Goal: Task Accomplishment & Management: Manage account settings

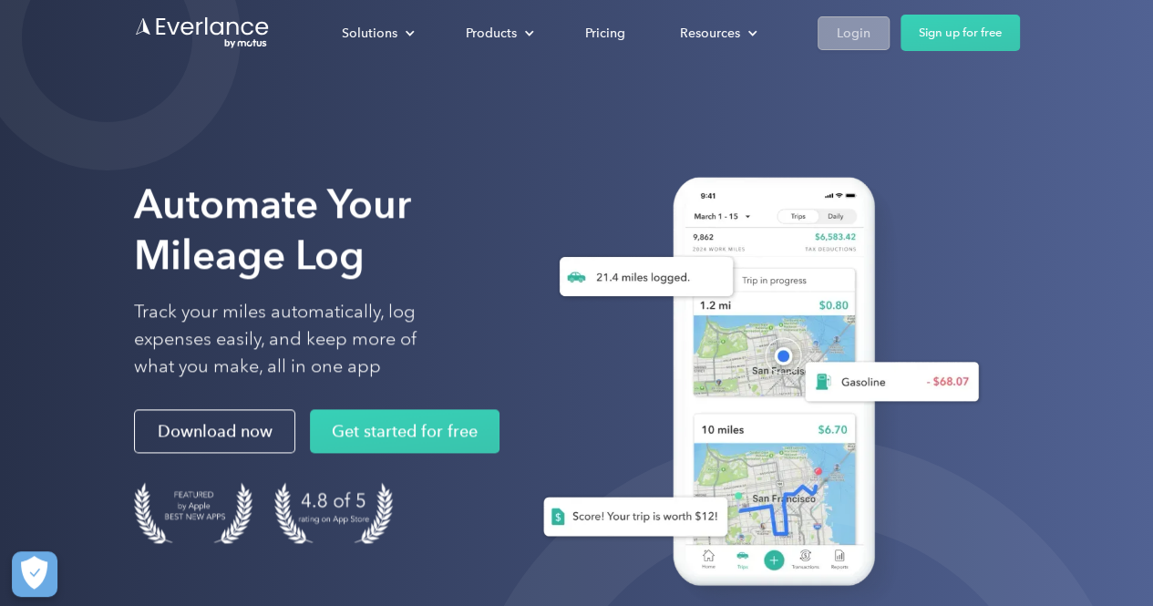
click at [851, 34] on div "Login" at bounding box center [854, 33] width 34 height 23
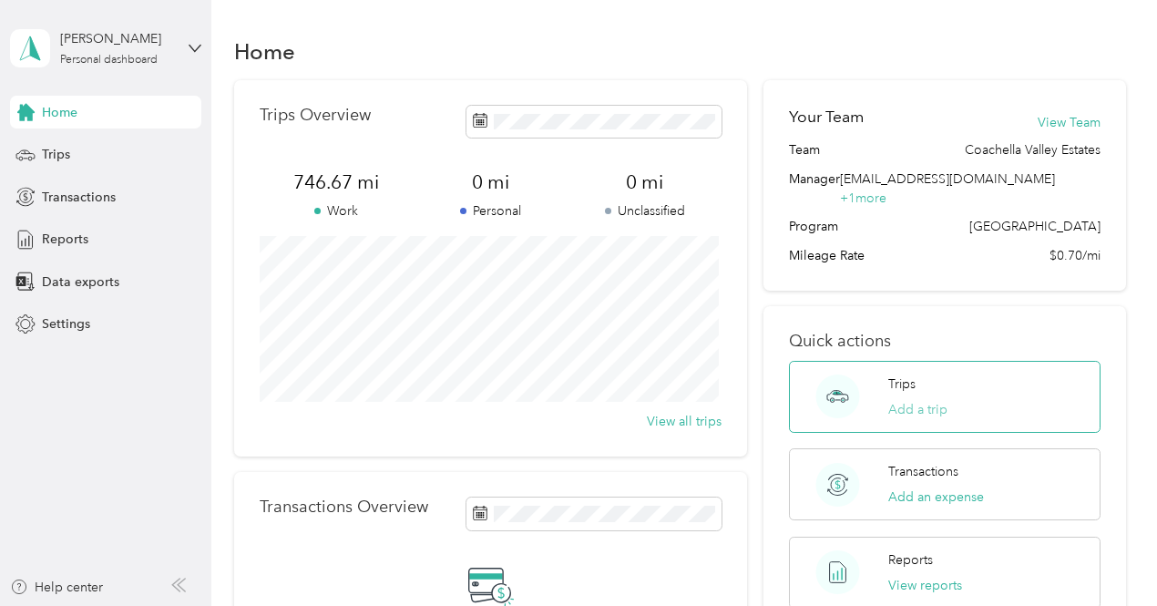
click at [909, 400] on button "Add a trip" at bounding box center [917, 409] width 59 height 19
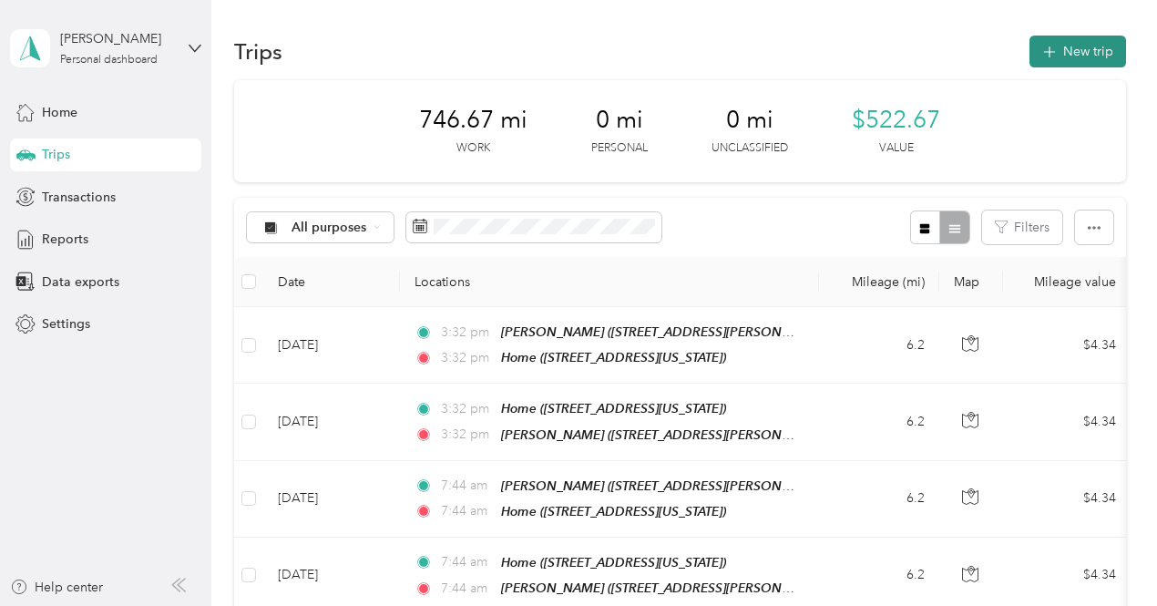
click at [1062, 50] on button "New trip" at bounding box center [1078, 52] width 97 height 32
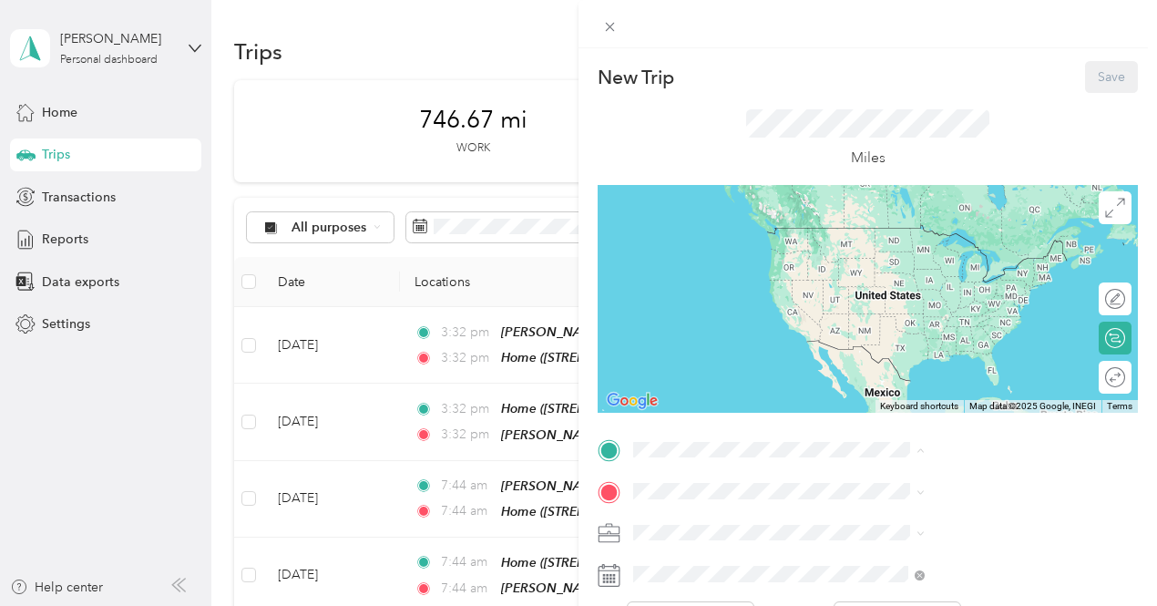
click at [911, 263] on div "Home [STREET_ADDRESS][US_STATE]" at bounding box center [951, 245] width 182 height 38
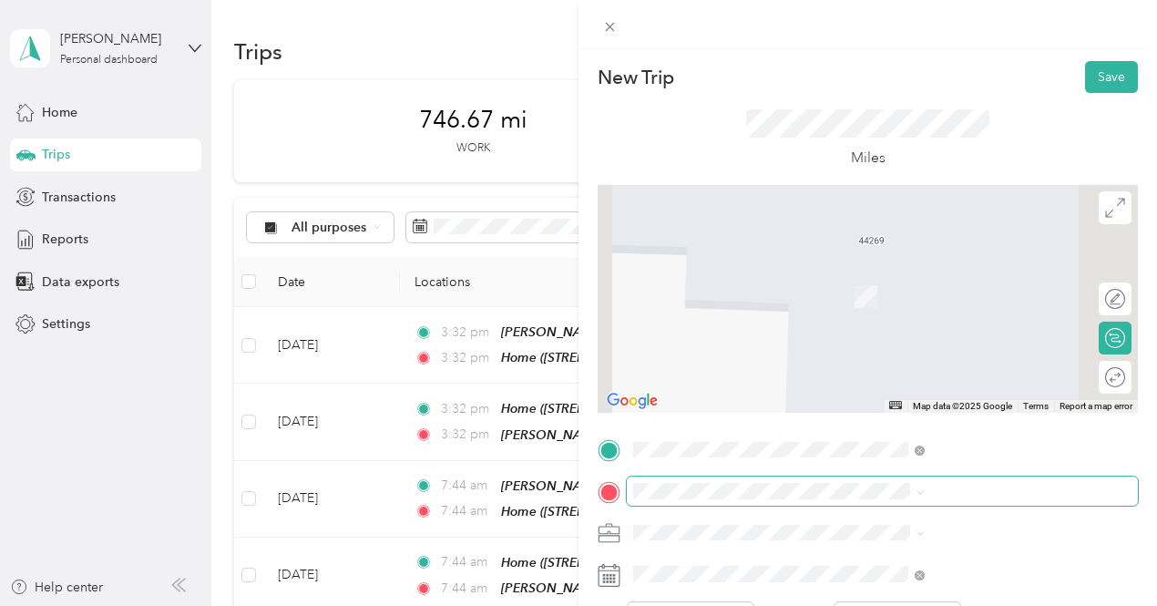
click at [844, 480] on span at bounding box center [882, 491] width 511 height 29
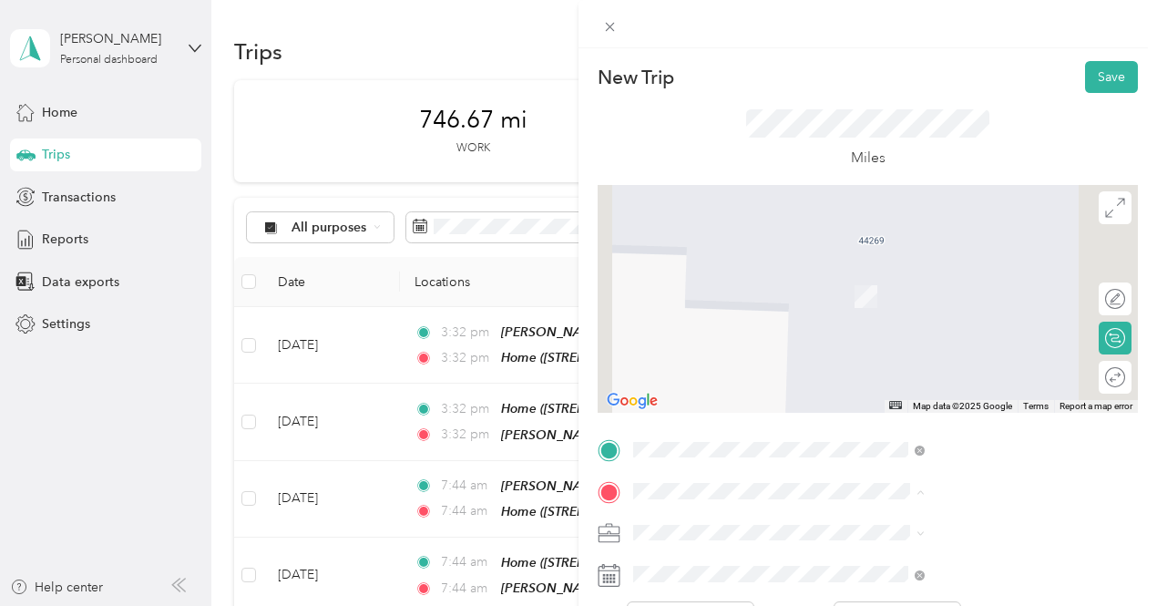
click at [887, 438] on span "[STREET_ADDRESS][PERSON_NAME][US_STATE]" at bounding box center [968, 421] width 217 height 35
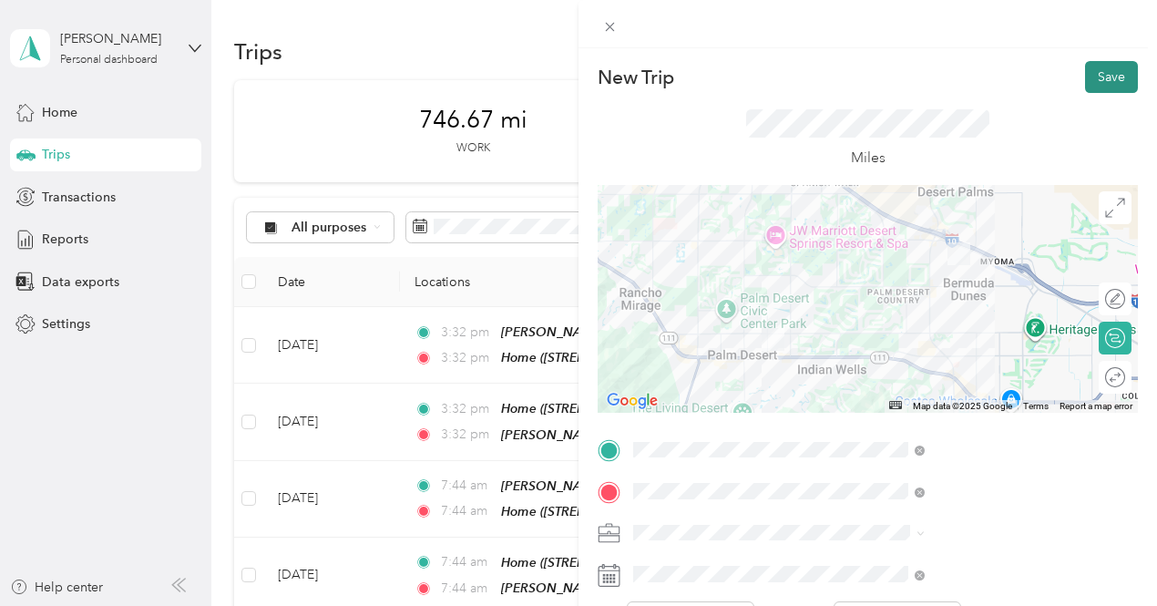
click at [1106, 85] on button "Save" at bounding box center [1111, 77] width 53 height 32
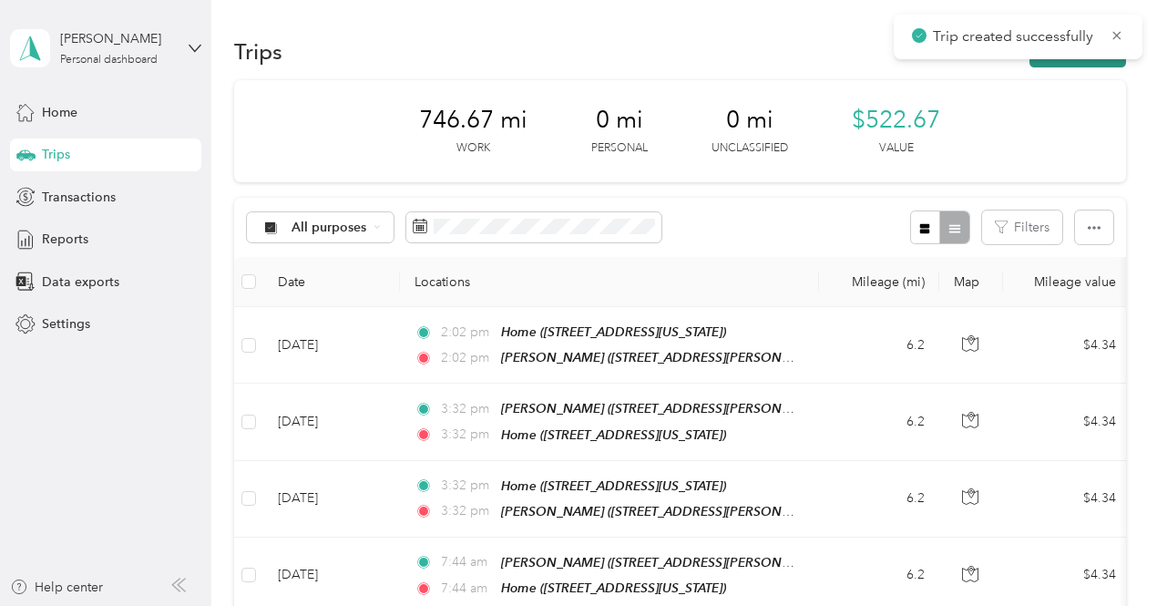
click at [1051, 62] on button "New trip" at bounding box center [1078, 52] width 97 height 32
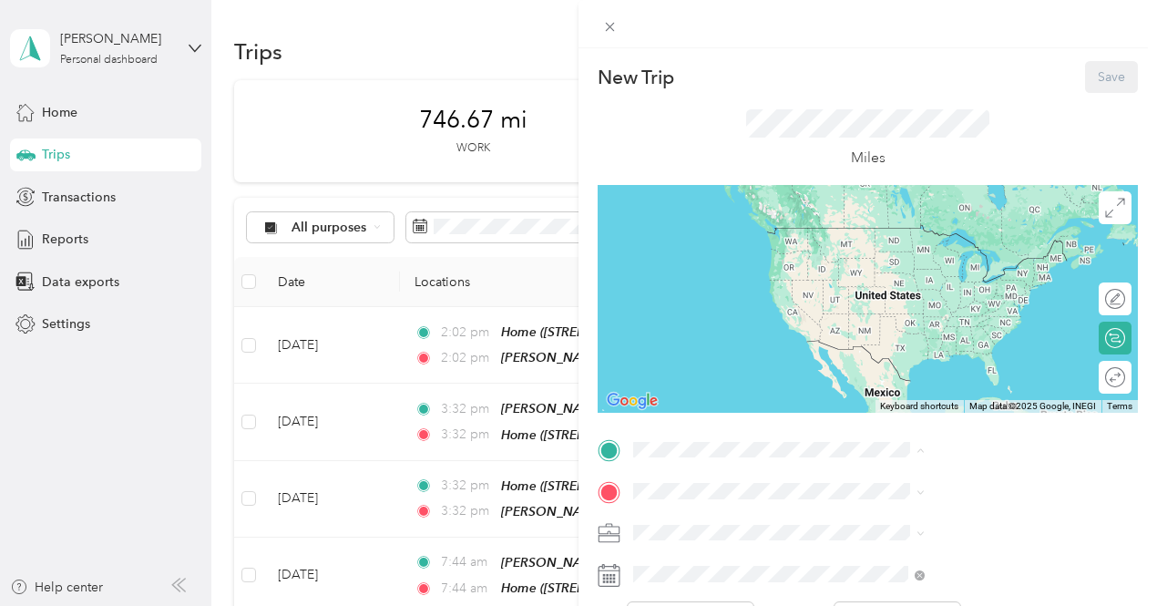
click at [910, 357] on strong "[PERSON_NAME]" at bounding box center [914, 349] width 108 height 16
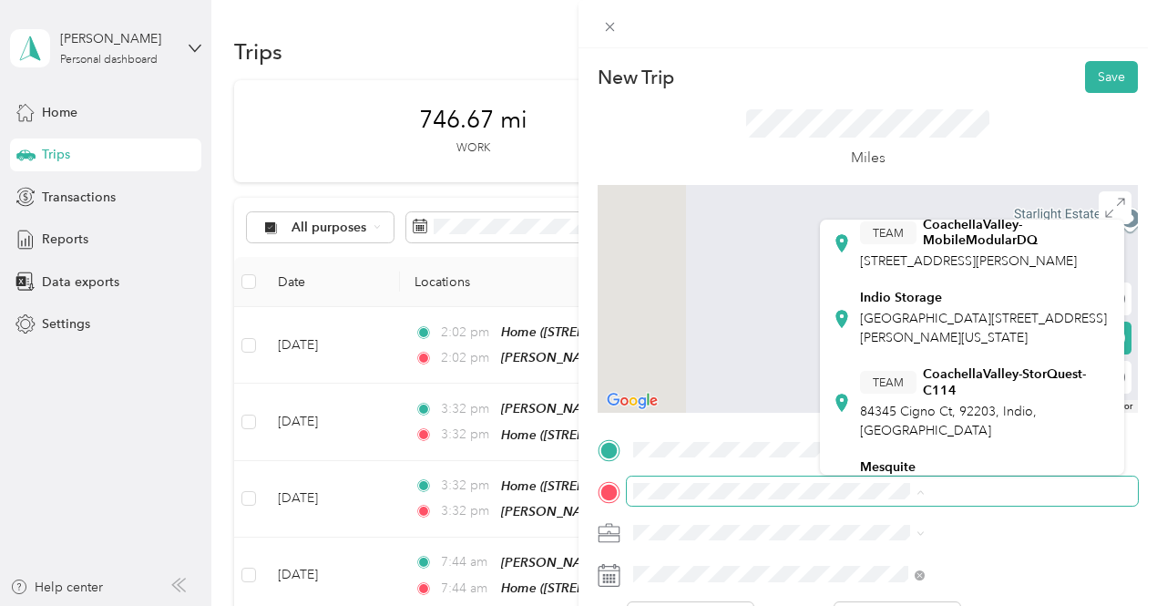
scroll to position [358, 0]
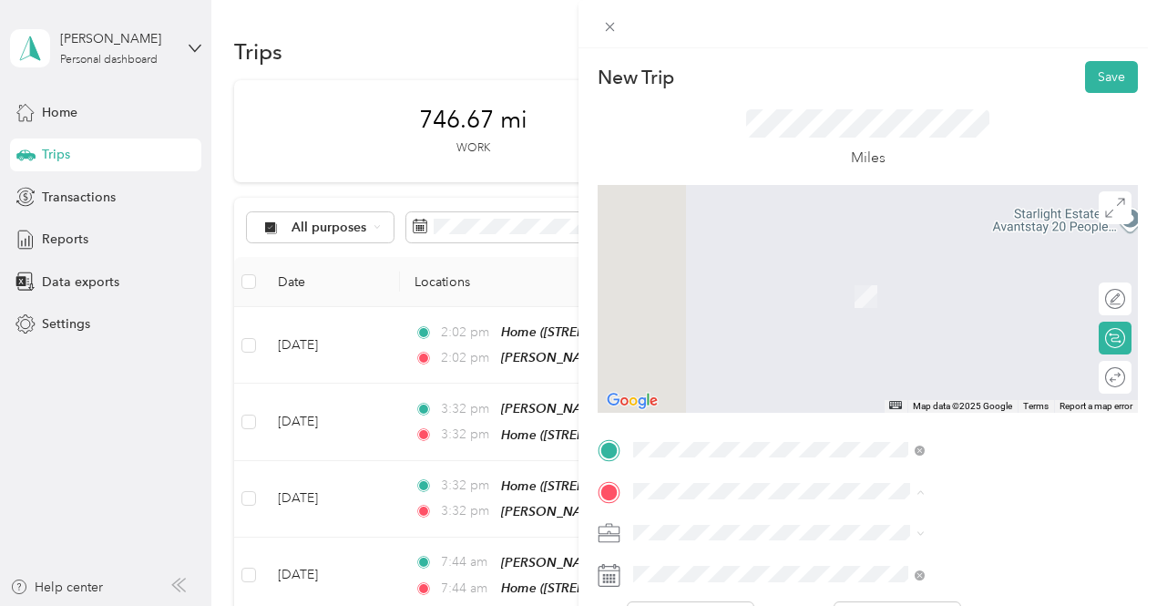
click at [929, 305] on strong "Indio Storage" at bounding box center [901, 297] width 82 height 16
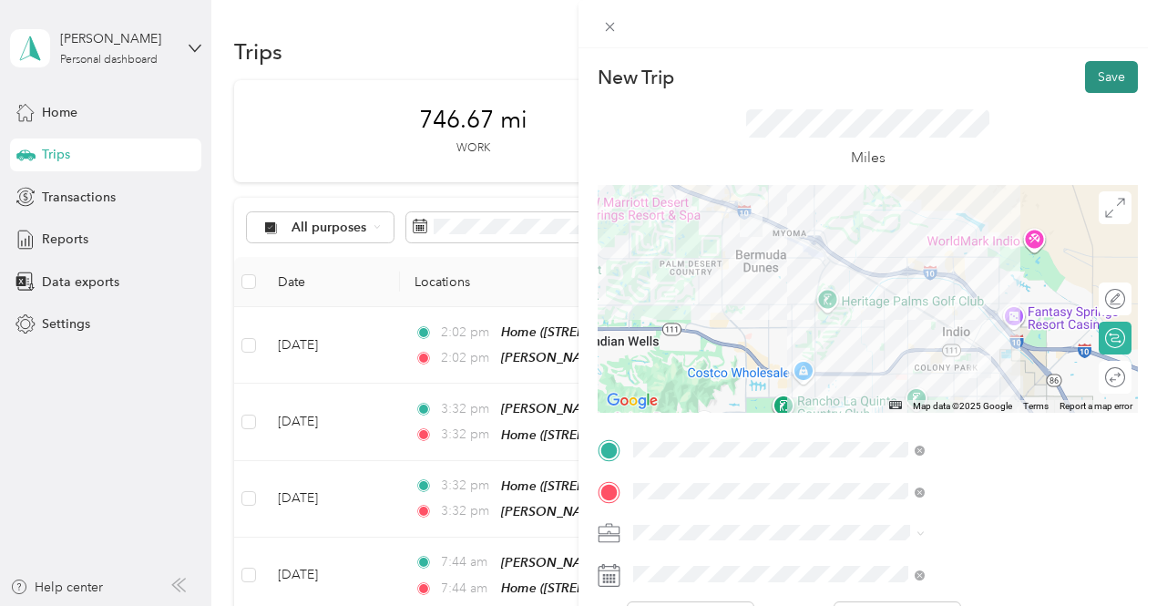
click at [1085, 88] on button "Save" at bounding box center [1111, 77] width 53 height 32
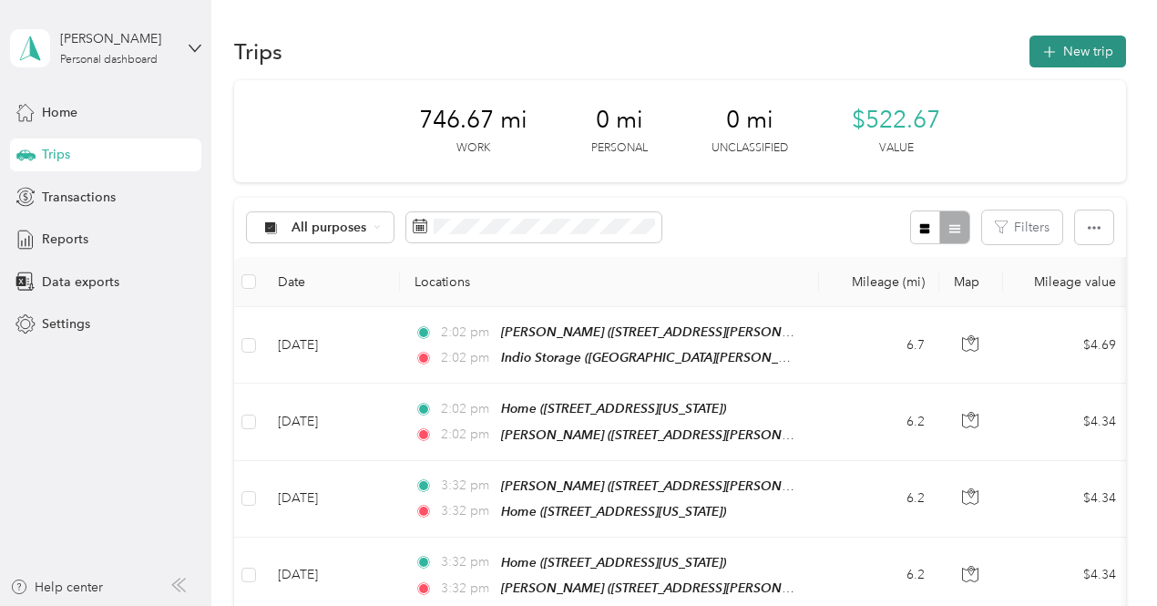
click at [1070, 61] on button "New trip" at bounding box center [1078, 52] width 97 height 32
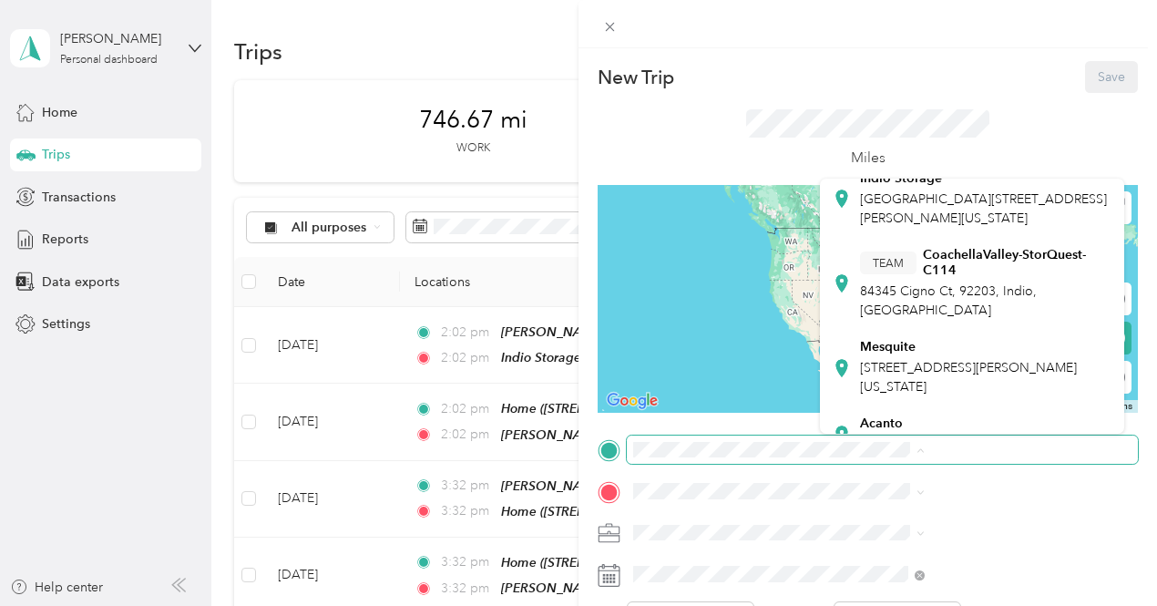
scroll to position [437, 0]
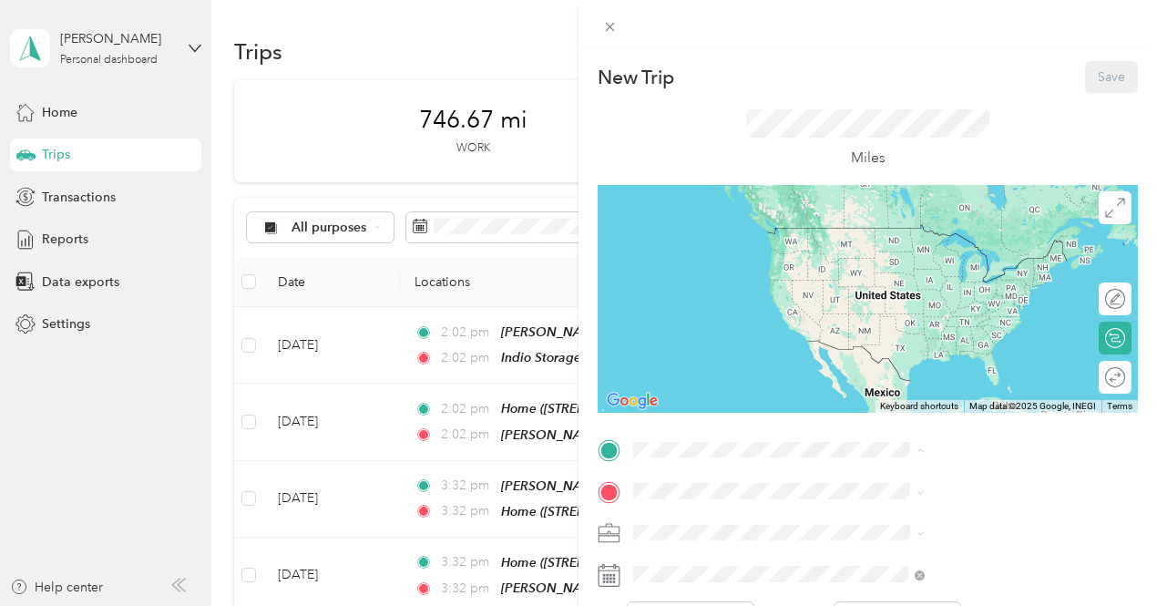
click at [937, 224] on span "[GEOGRAPHIC_DATA][STREET_ADDRESS][PERSON_NAME][US_STATE]" at bounding box center [983, 207] width 247 height 35
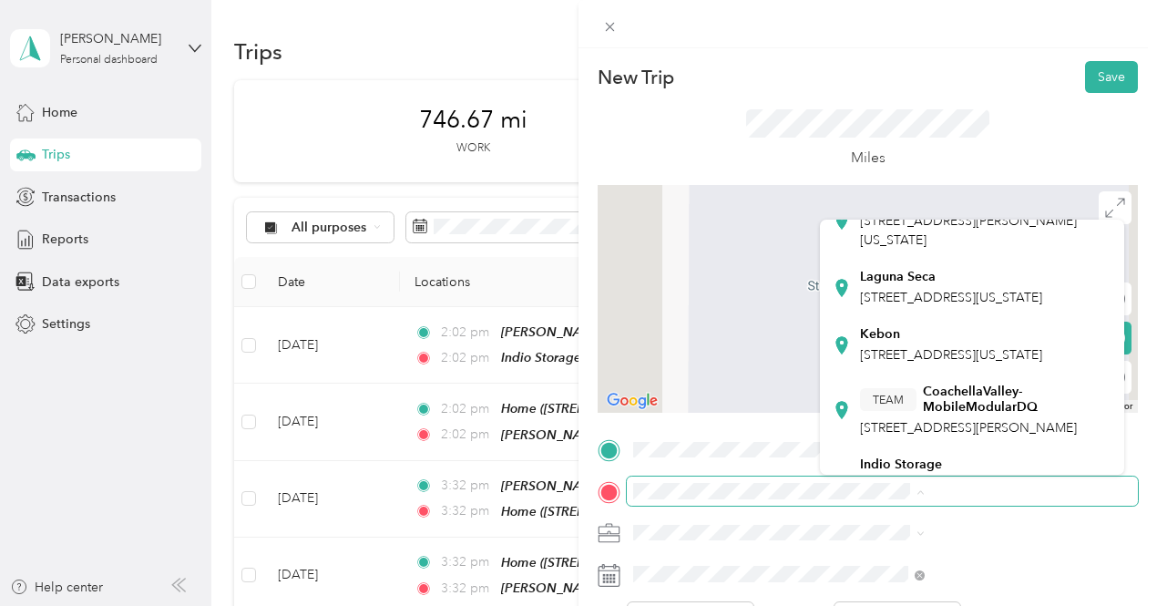
scroll to position [191, 0]
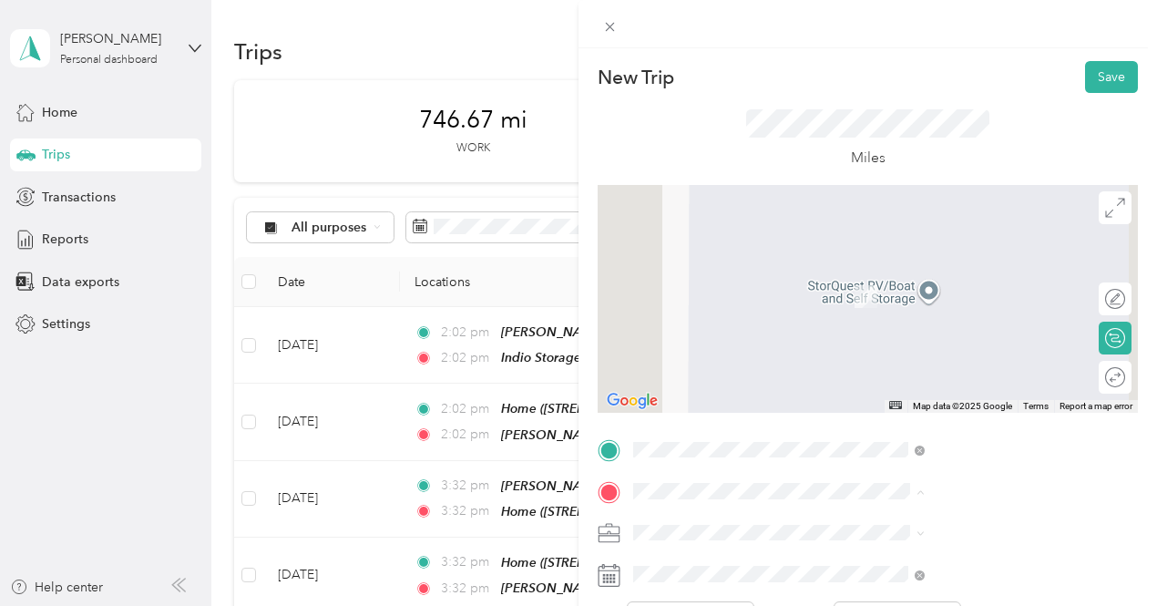
click at [960, 306] on div "[GEOGRAPHIC_DATA] [STREET_ADDRESS][US_STATE]" at bounding box center [951, 287] width 182 height 38
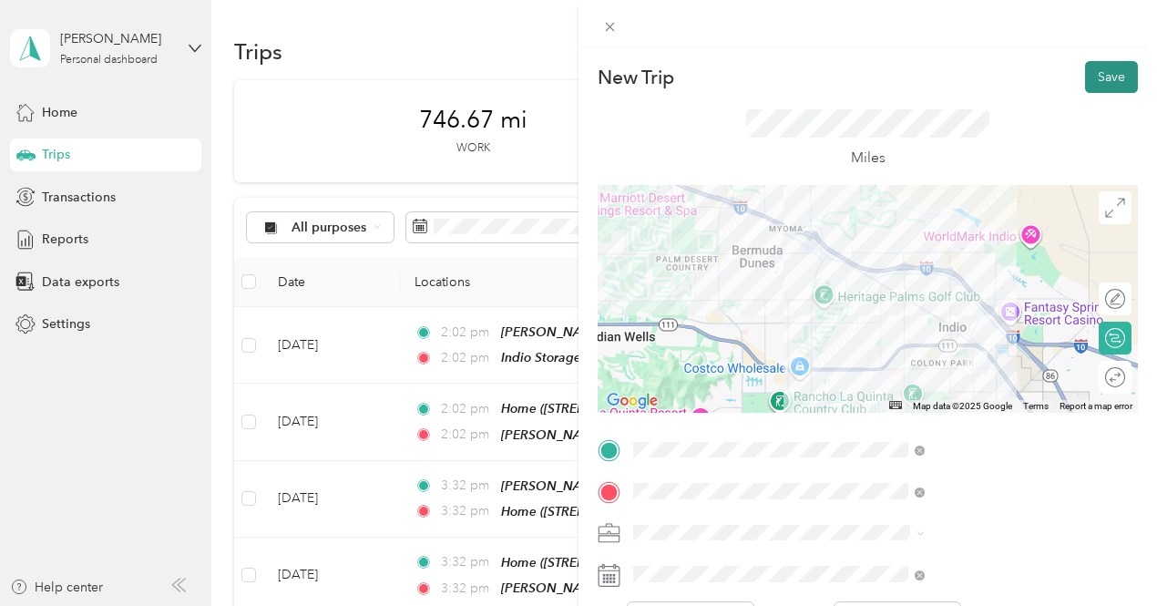
click at [1108, 79] on button "Save" at bounding box center [1111, 77] width 53 height 32
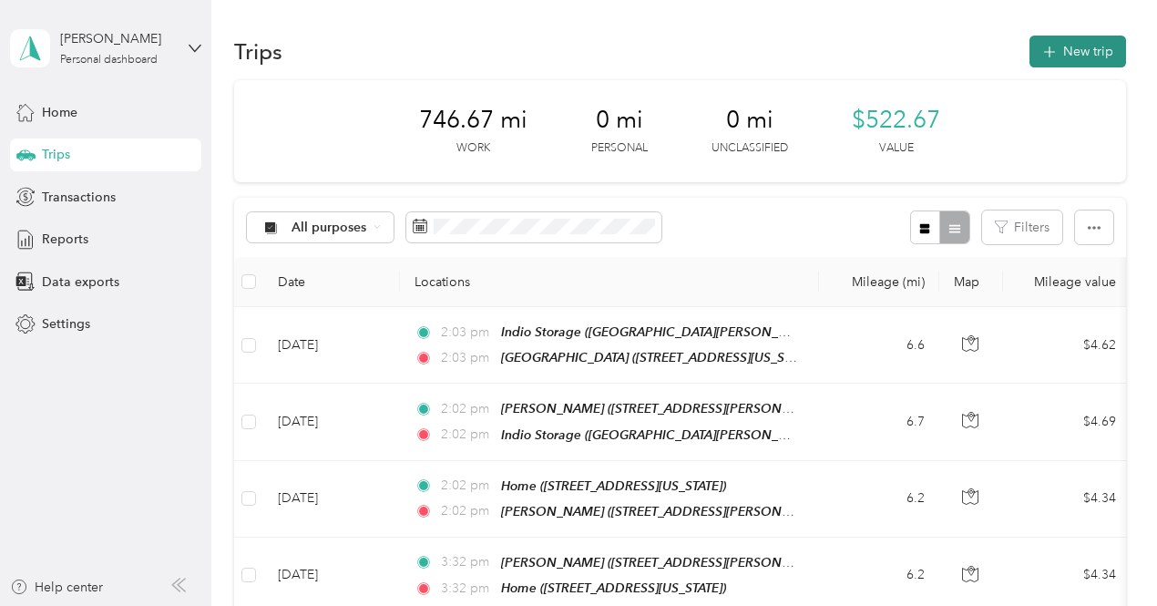
click at [1039, 62] on button "New trip" at bounding box center [1078, 52] width 97 height 32
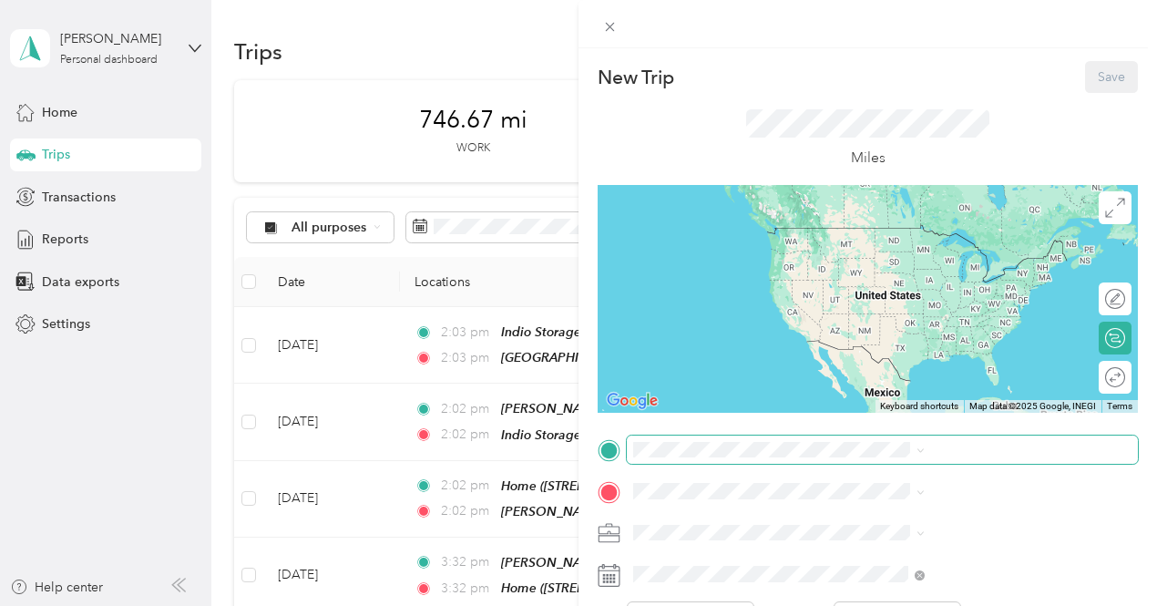
click at [887, 459] on span at bounding box center [882, 450] width 511 height 29
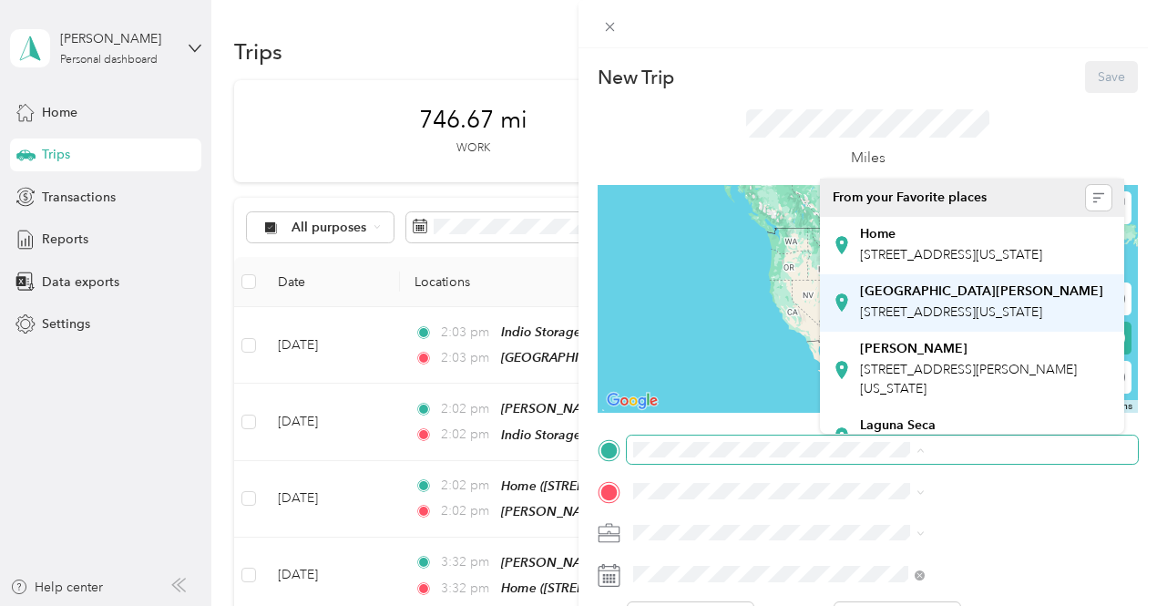
scroll to position [171, 0]
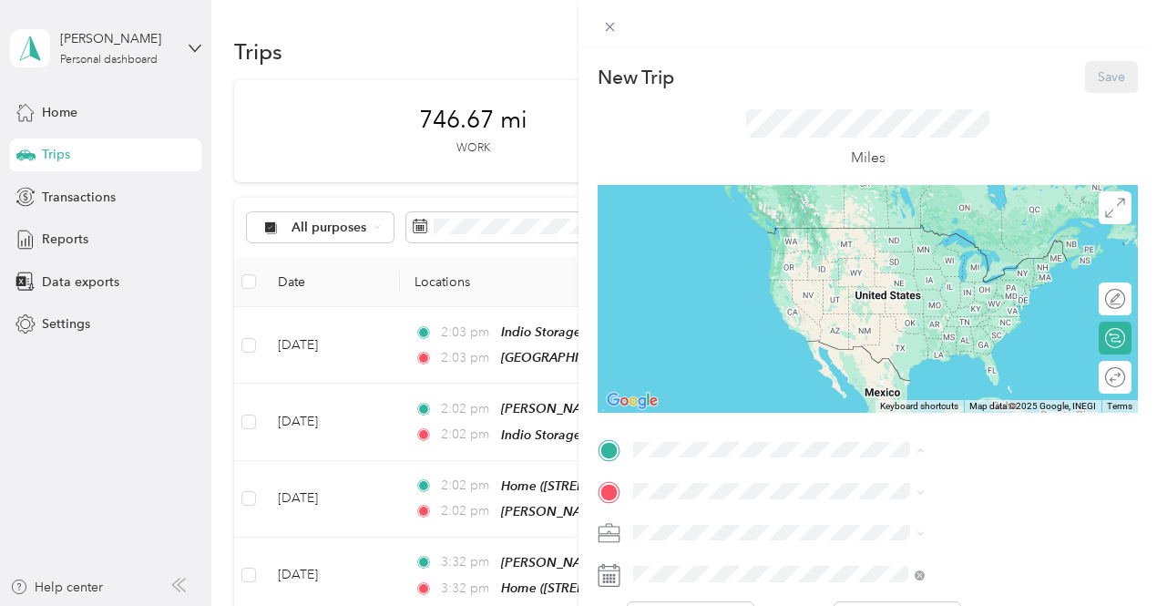
click at [968, 282] on span "[STREET_ADDRESS][US_STATE]" at bounding box center [951, 274] width 182 height 15
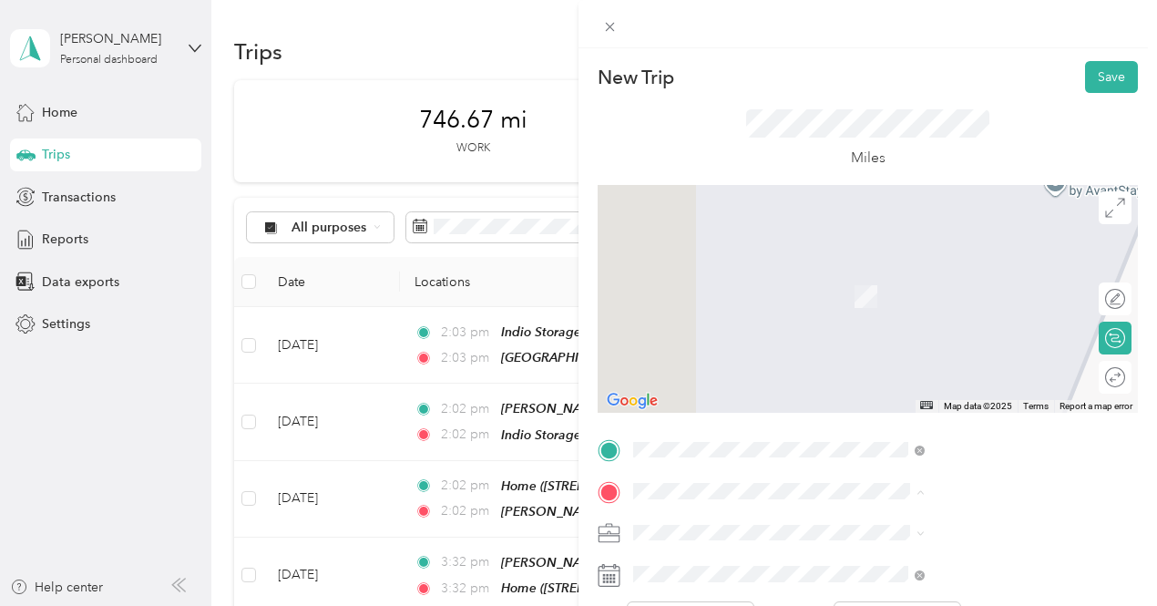
click at [985, 304] on span "[STREET_ADDRESS][US_STATE]" at bounding box center [951, 296] width 182 height 15
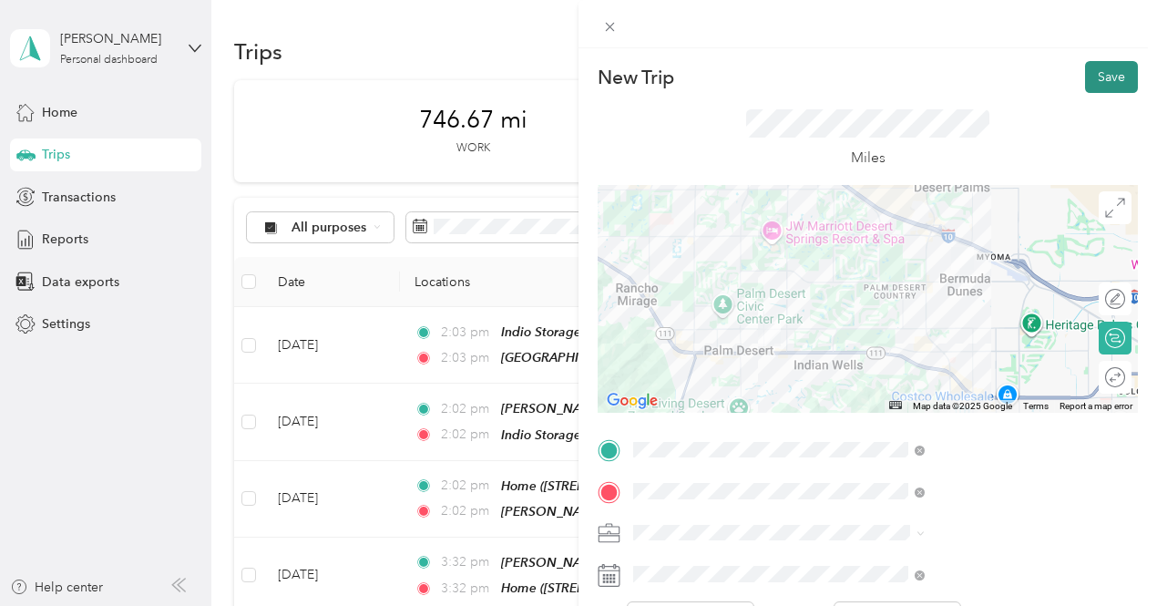
click at [1102, 81] on button "Save" at bounding box center [1111, 77] width 53 height 32
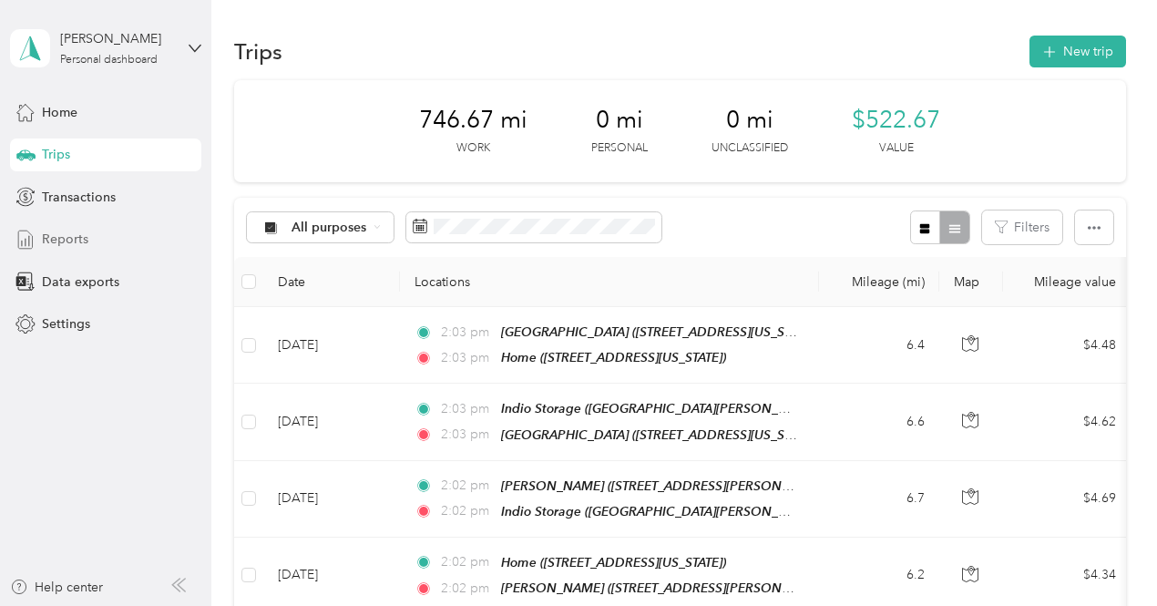
click at [100, 235] on div "Reports" at bounding box center [105, 239] width 191 height 33
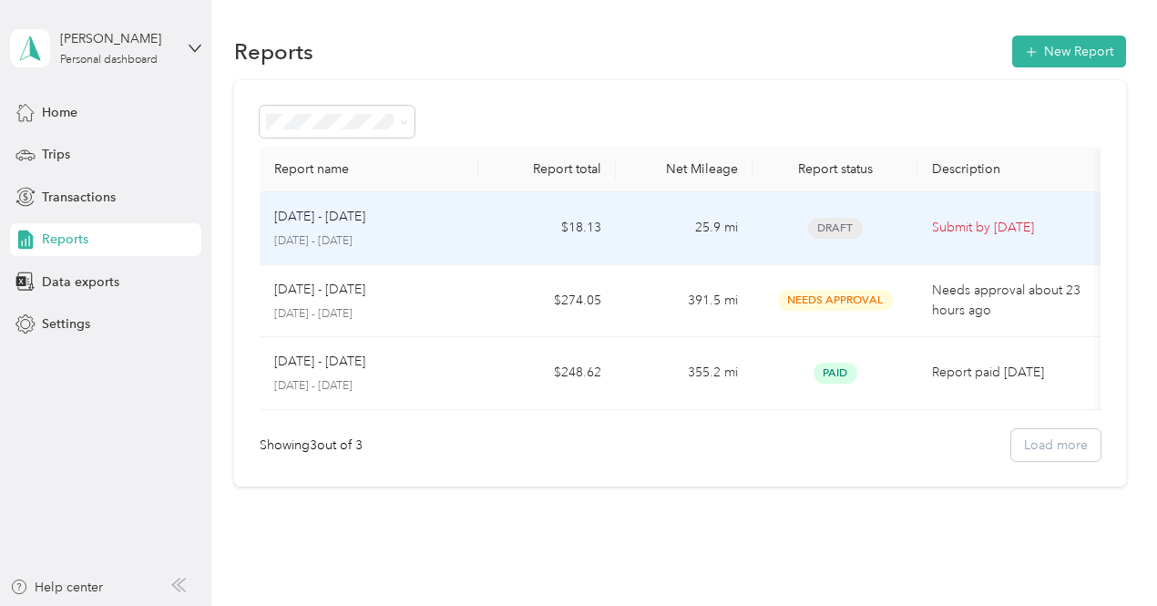
click at [426, 220] on div "[DATE] - [DATE]" at bounding box center [369, 217] width 190 height 20
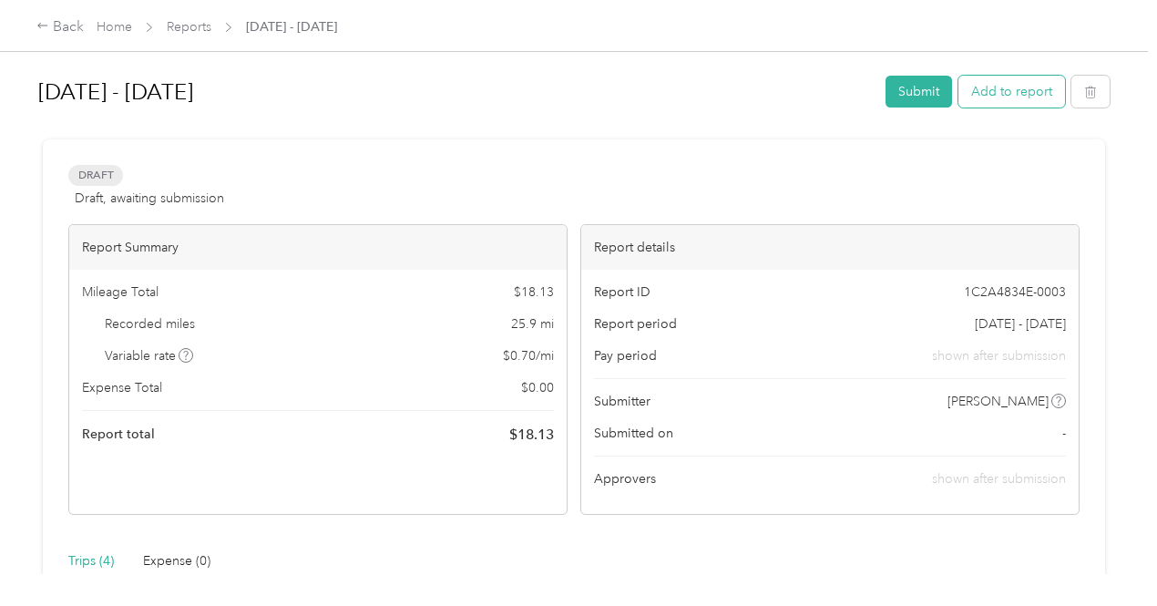
click at [1003, 85] on button "Add to report" at bounding box center [1012, 92] width 107 height 32
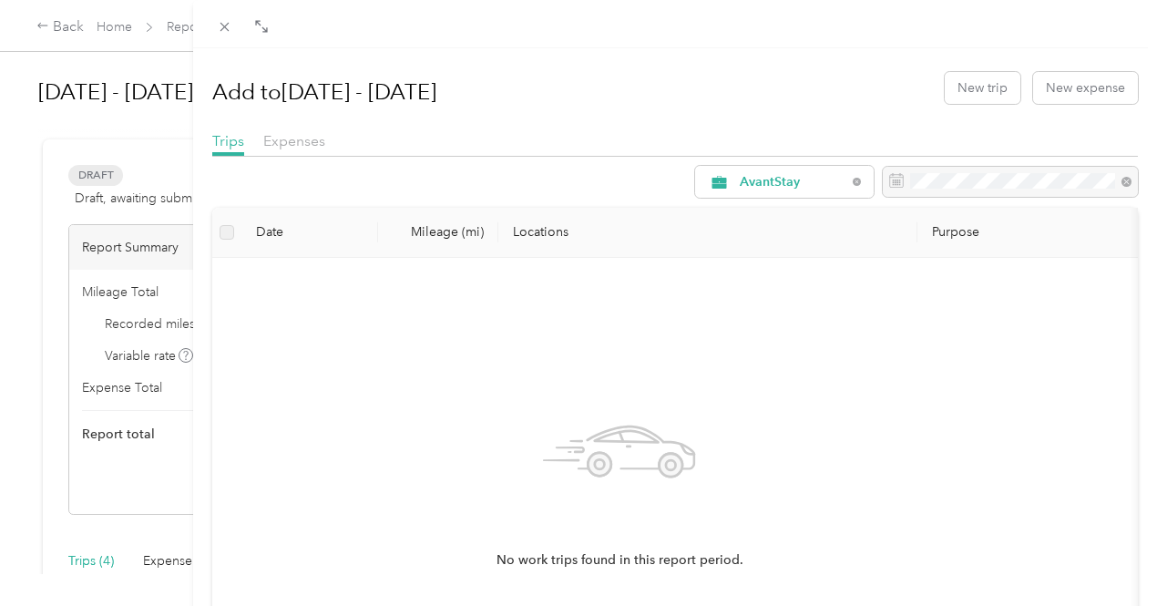
click at [193, 28] on div "Add to [DATE] - [DATE] New trip New expense Trips Expenses AvantStay Date Milea…" at bounding box center [578, 303] width 1157 height 606
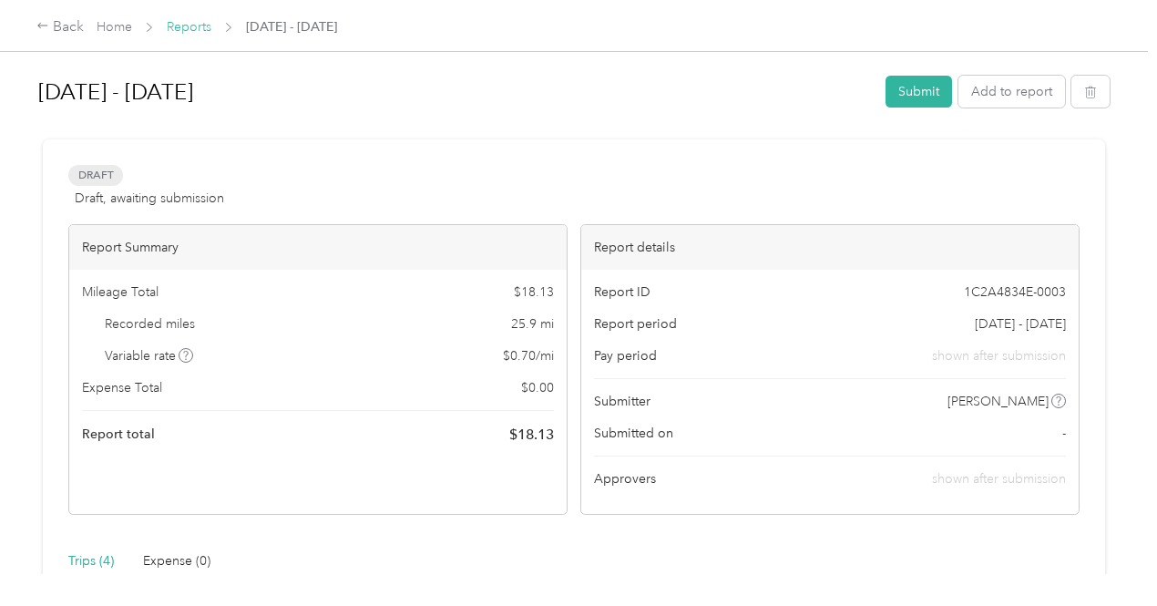
click at [193, 28] on link "Reports" at bounding box center [189, 26] width 45 height 15
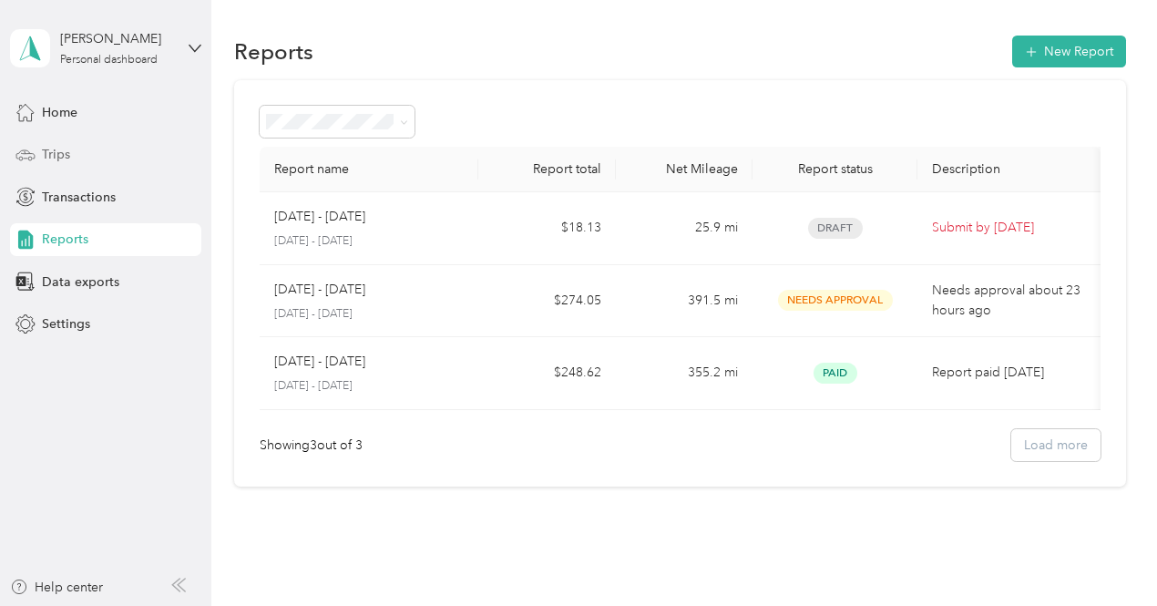
click at [73, 150] on div "Trips" at bounding box center [105, 155] width 191 height 33
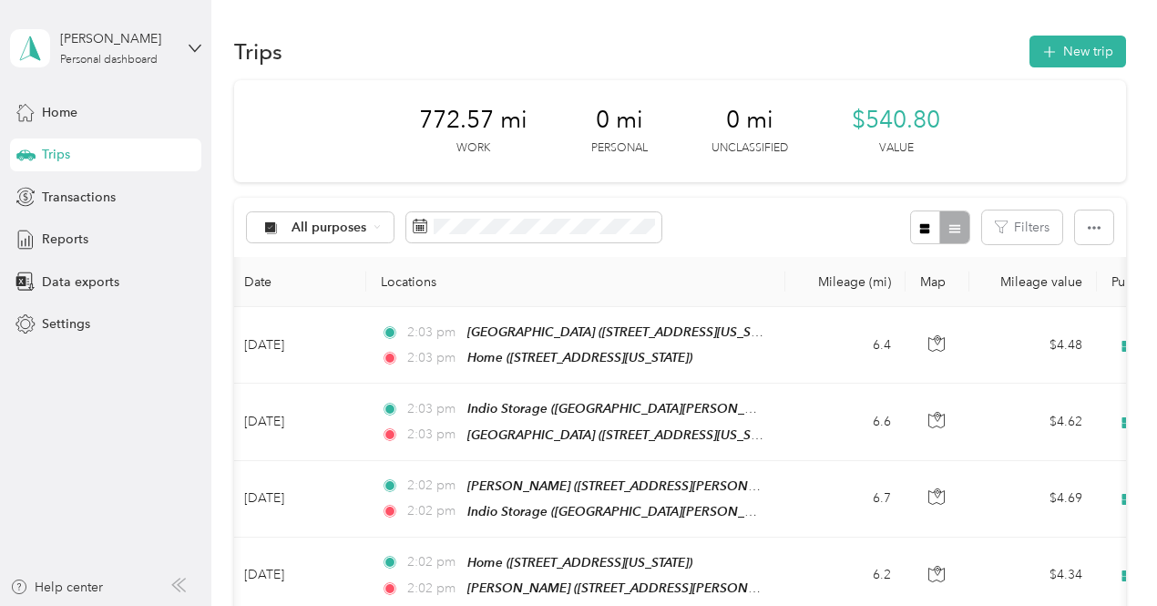
click at [657, 172] on div "772.57 mi Work 0 mi Personal 0 mi Unclassified $540.80 Value" at bounding box center [680, 131] width 892 height 102
